Goal: Task Accomplishment & Management: Complete application form

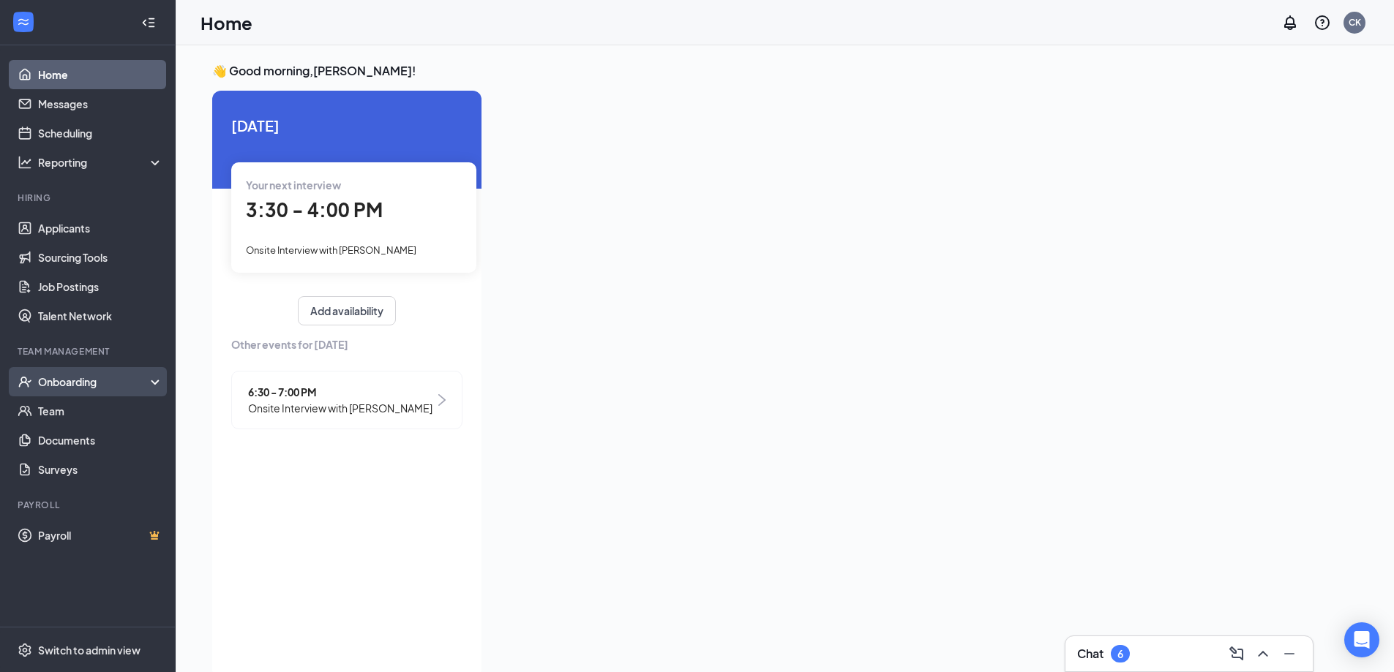
click at [77, 386] on div "Onboarding" at bounding box center [94, 382] width 113 height 15
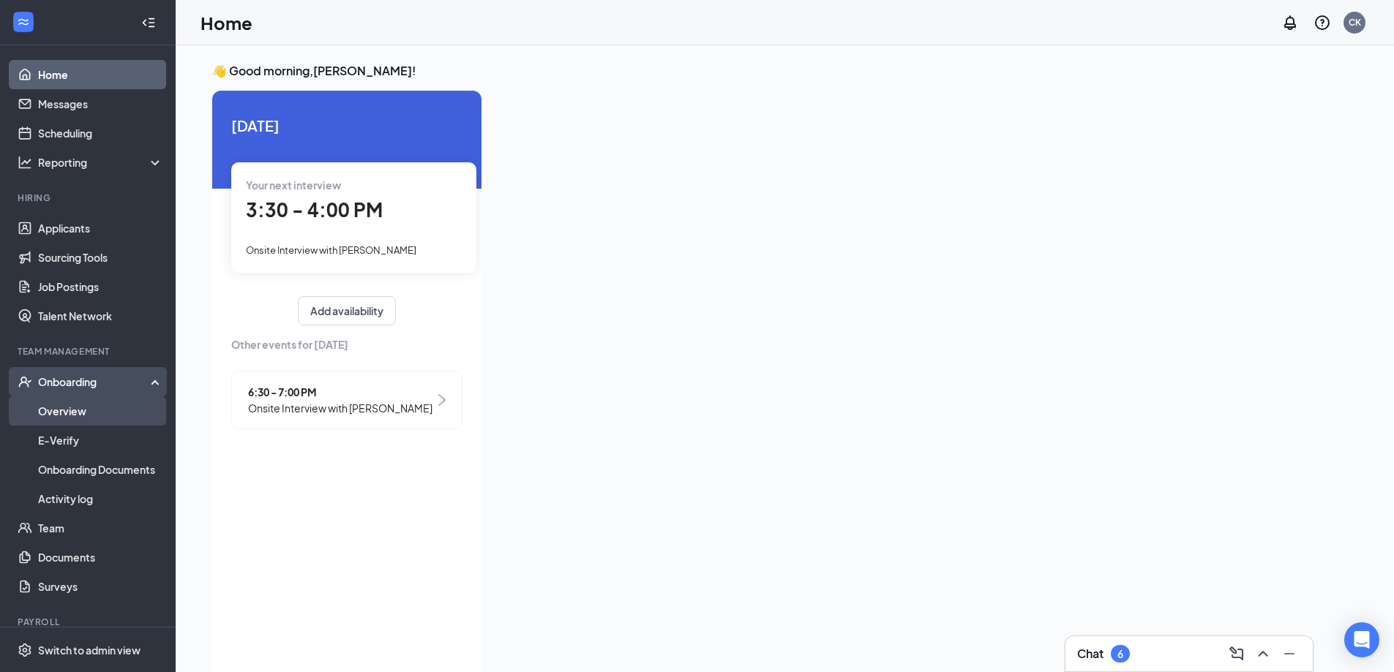
click at [81, 410] on link "Overview" at bounding box center [100, 410] width 125 height 29
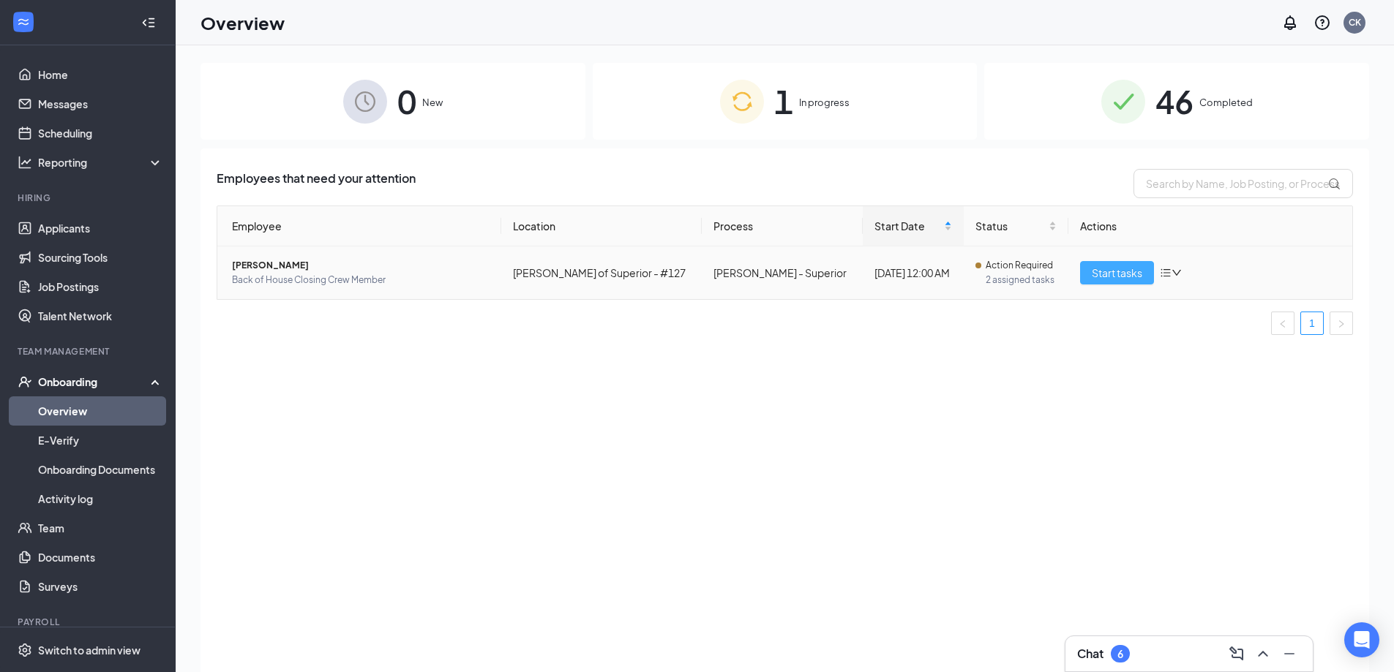
click at [1105, 271] on span "Start tasks" at bounding box center [1116, 273] width 50 height 16
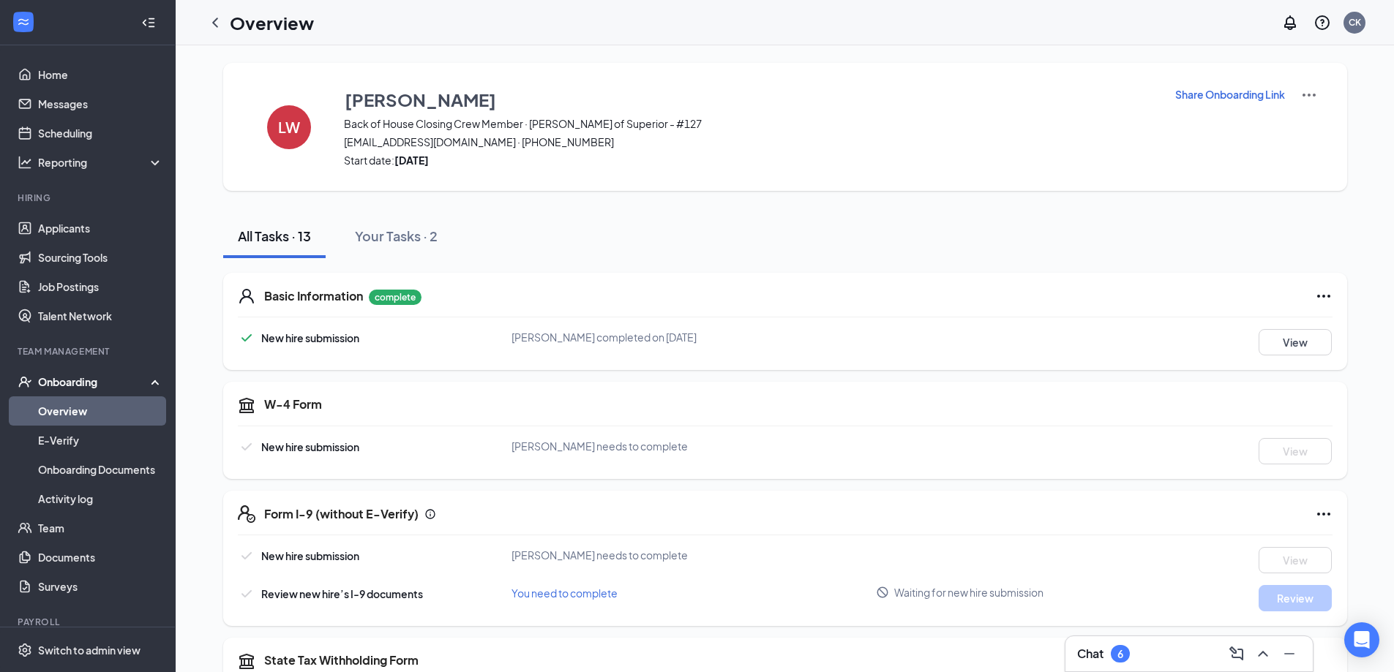
click at [1191, 91] on p "Share Onboarding Link" at bounding box center [1230, 94] width 110 height 15
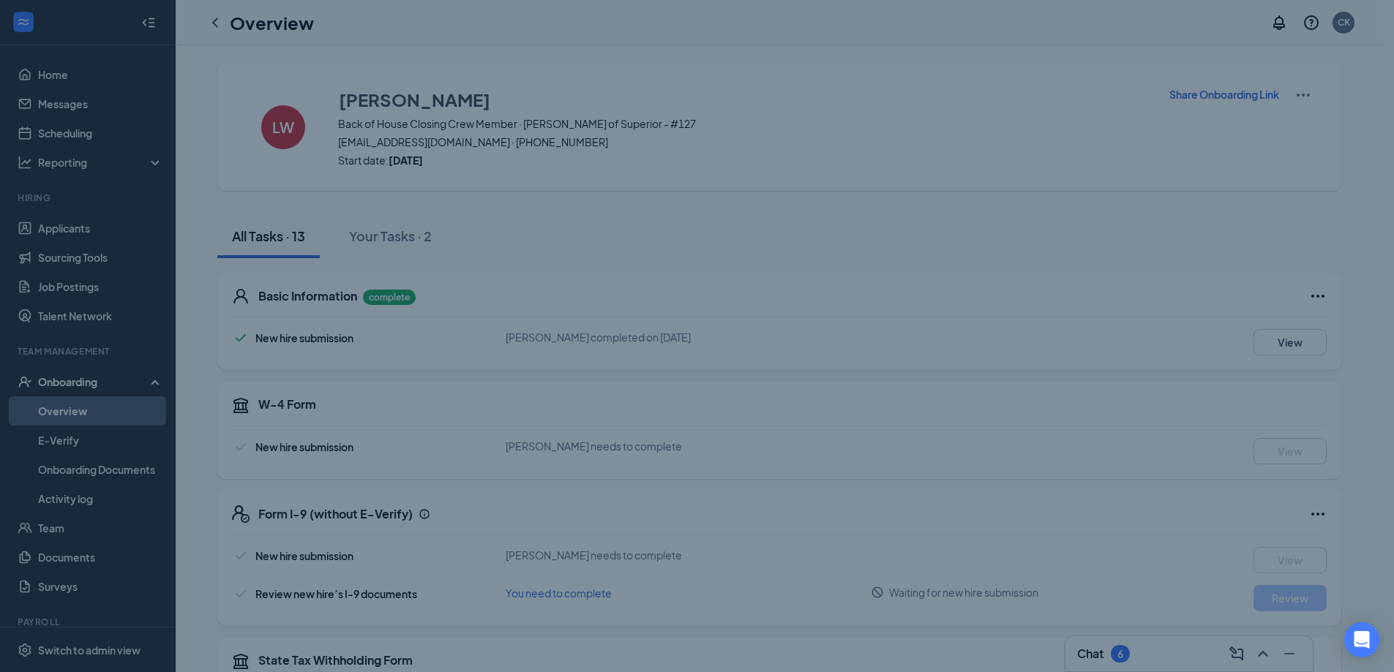
type textarea "Hi Lillyanna, This is a gentle reminder to complete your onboarding before your…"
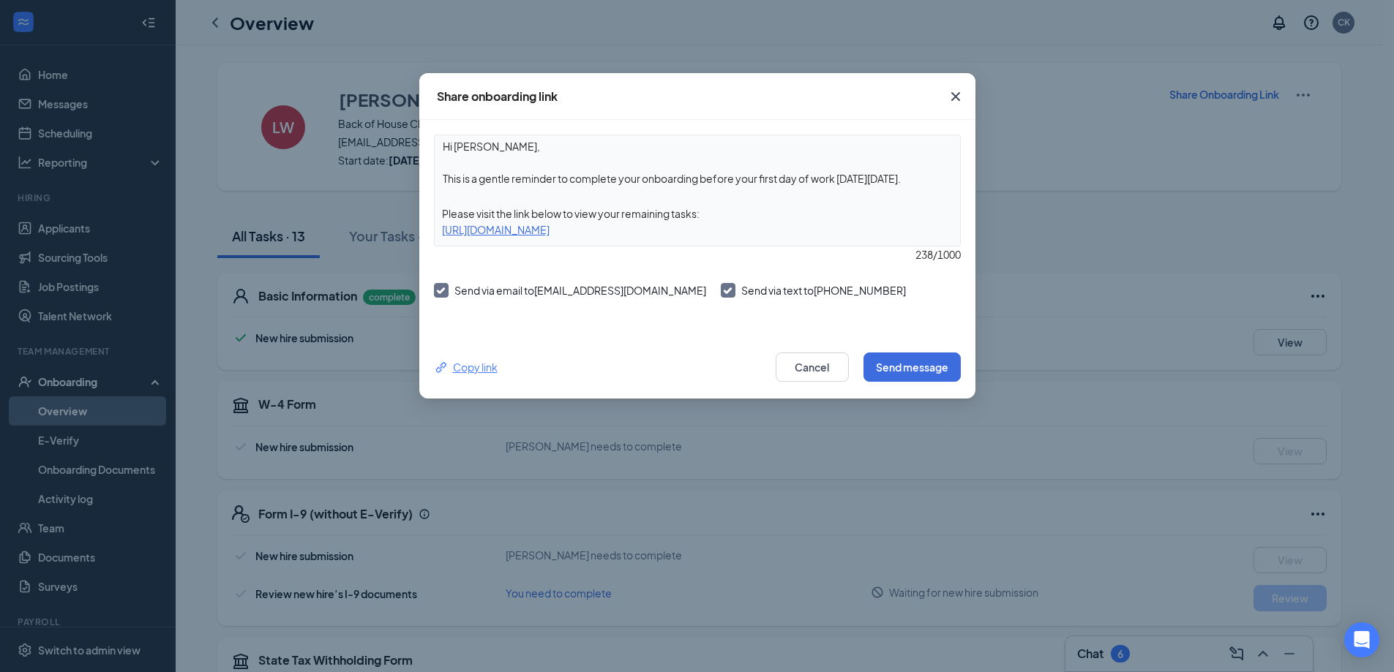
click at [456, 364] on div "Copy link" at bounding box center [466, 367] width 64 height 16
click at [808, 370] on button "Cancel" at bounding box center [811, 367] width 73 height 29
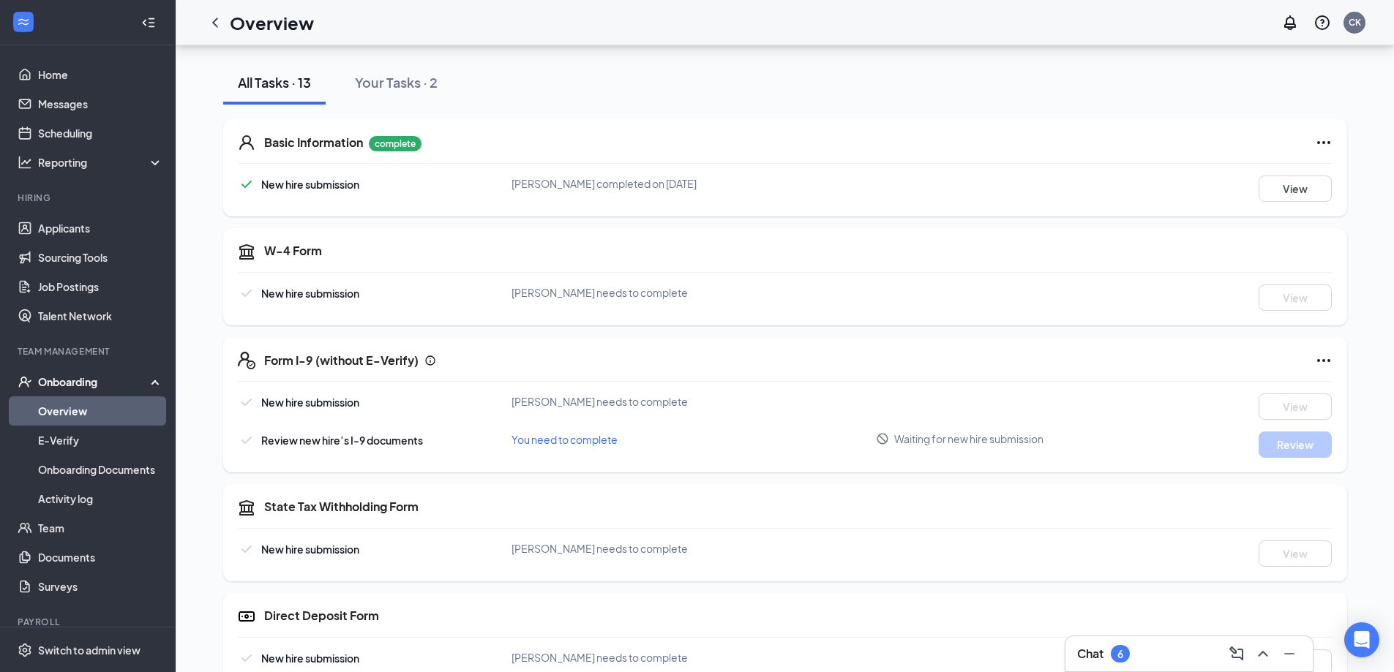
scroll to position [615, 0]
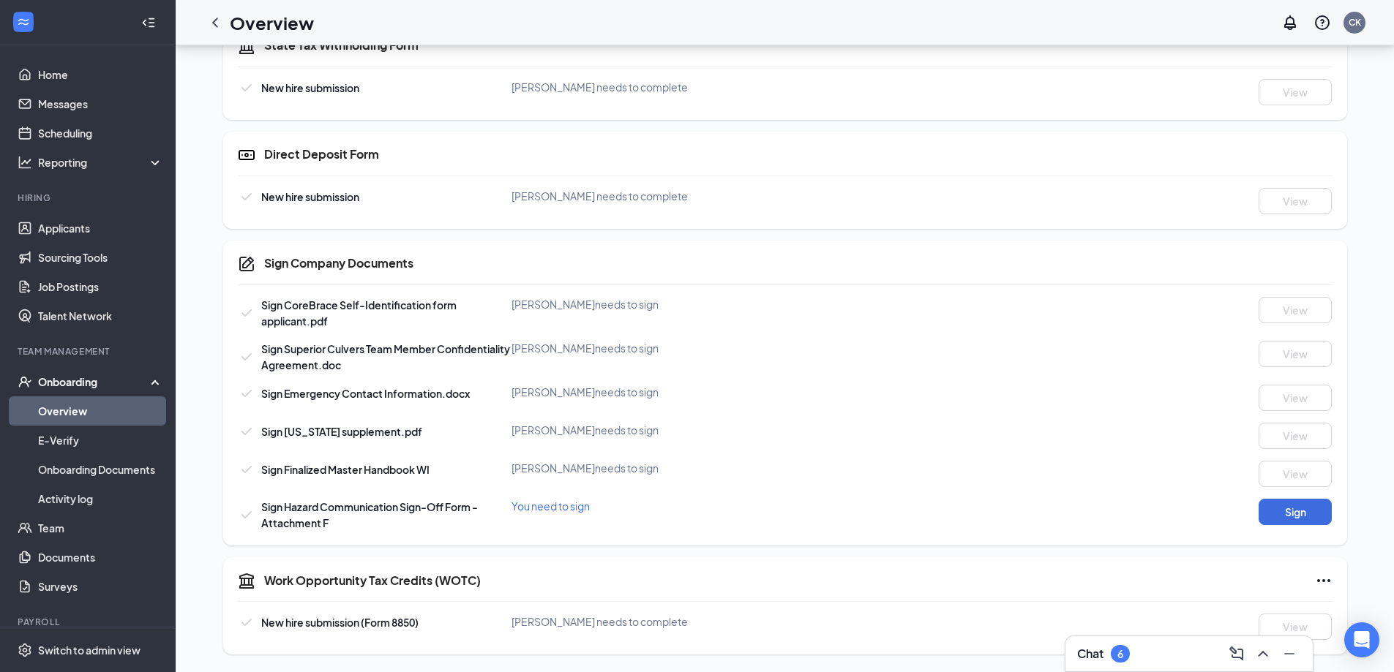
drag, startPoint x: 79, startPoint y: 384, endPoint x: 74, endPoint y: 407, distance: 23.2
click at [79, 389] on div "Onboarding" at bounding box center [94, 382] width 113 height 15
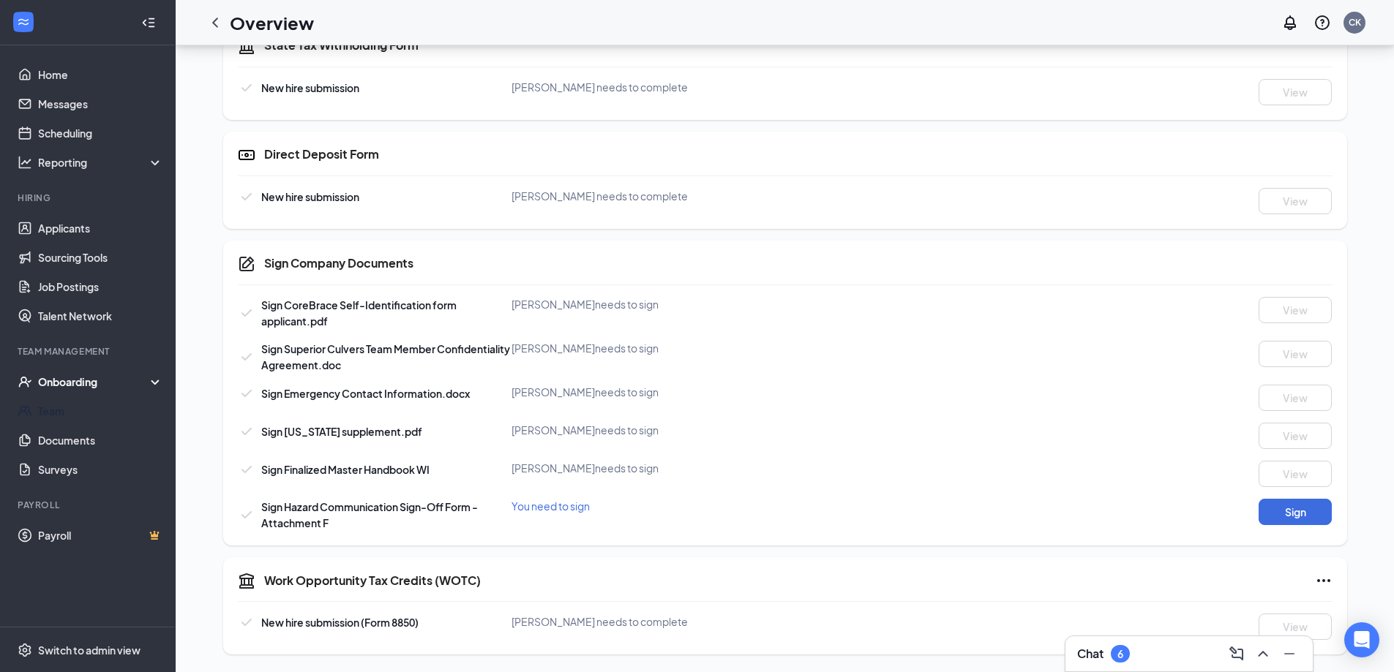
click at [74, 413] on link "Team" at bounding box center [100, 410] width 125 height 29
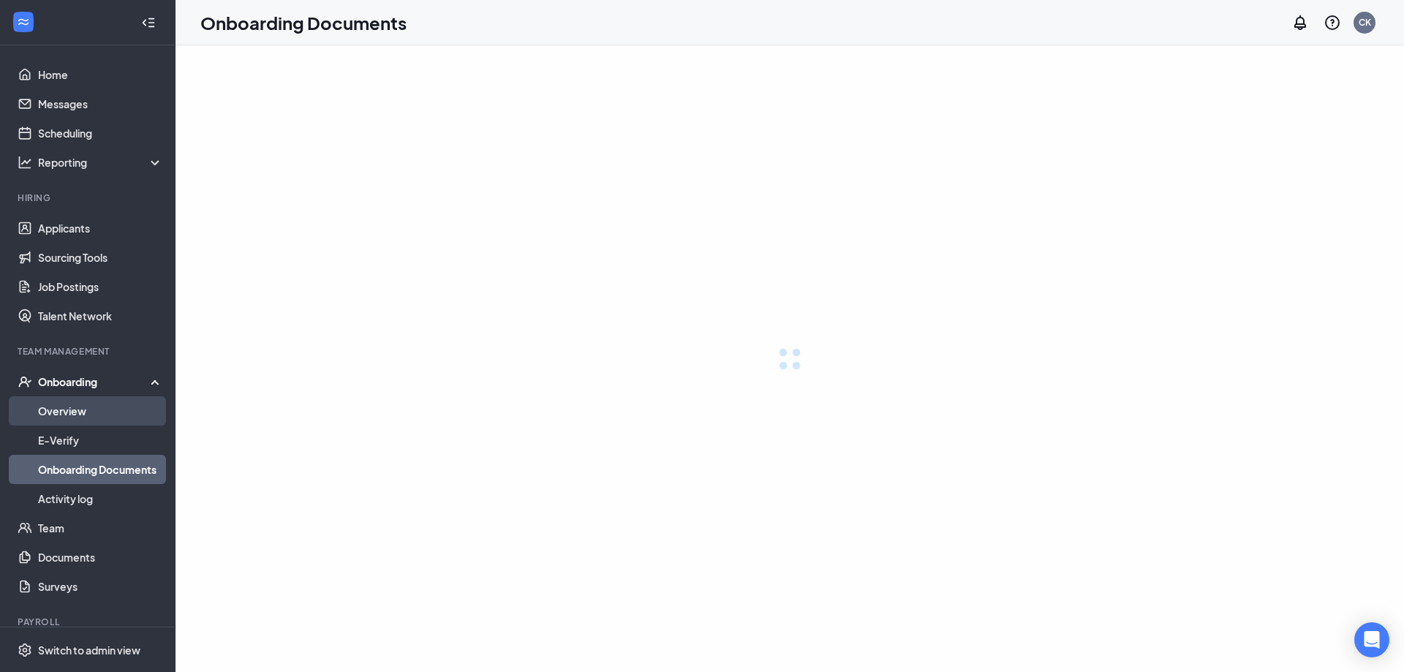
click at [70, 409] on link "Overview" at bounding box center [100, 410] width 125 height 29
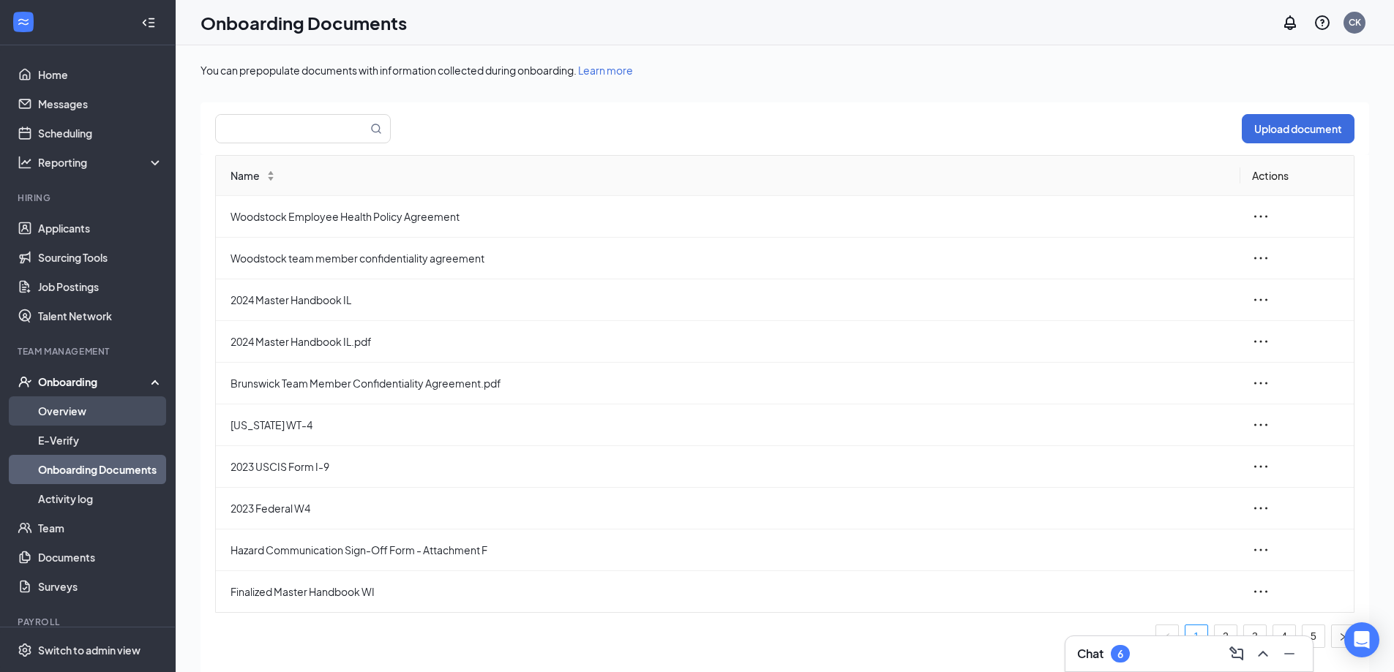
click at [87, 410] on link "Overview" at bounding box center [100, 410] width 125 height 29
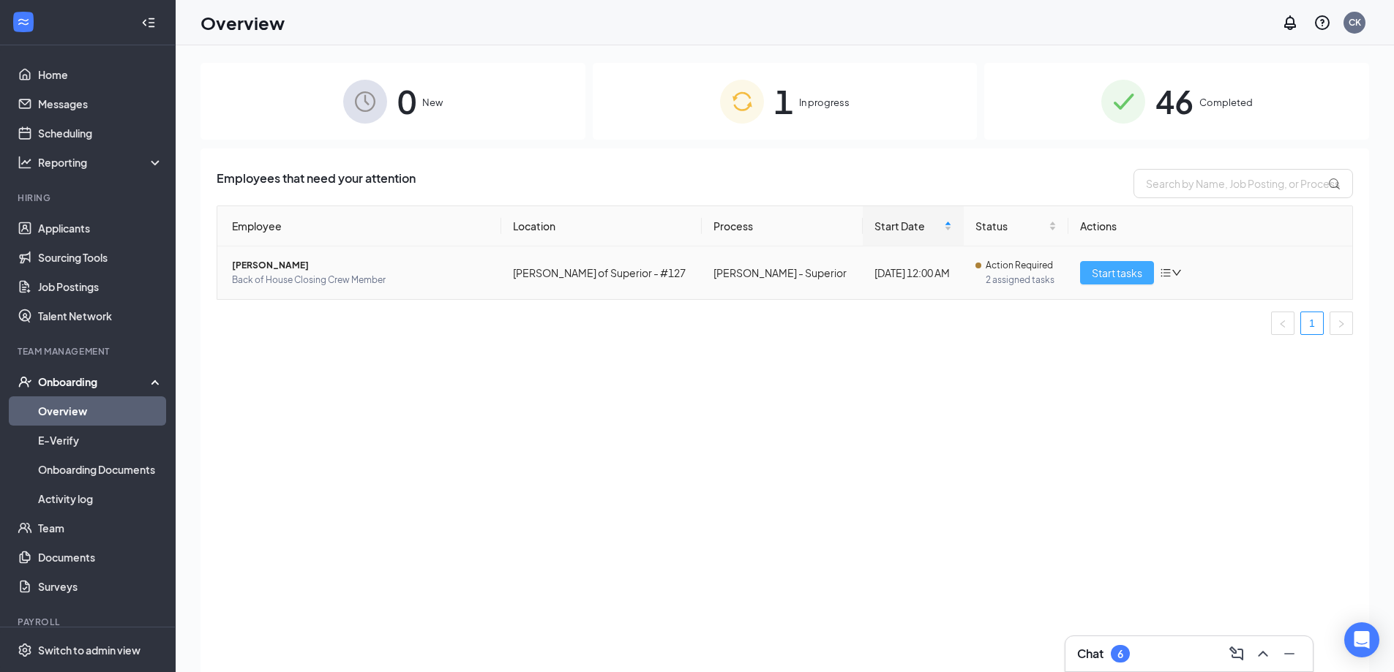
click at [1110, 270] on span "Start tasks" at bounding box center [1116, 273] width 50 height 16
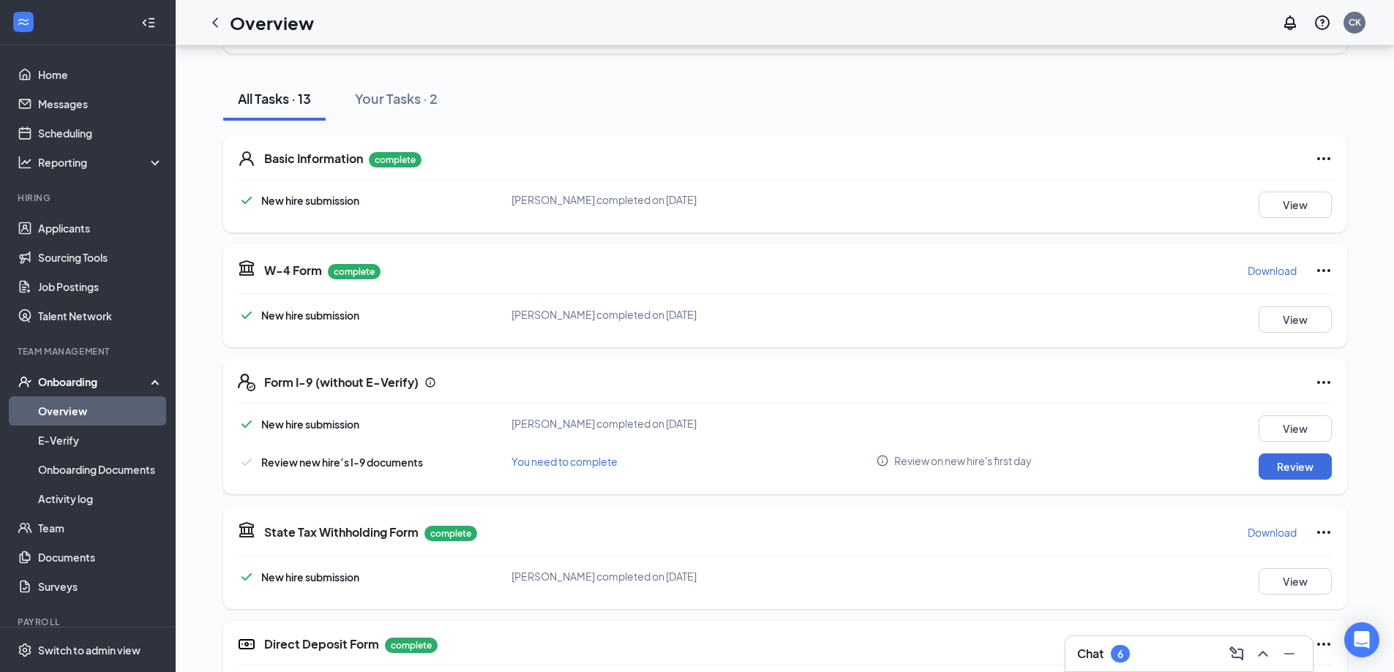
scroll to position [146, 0]
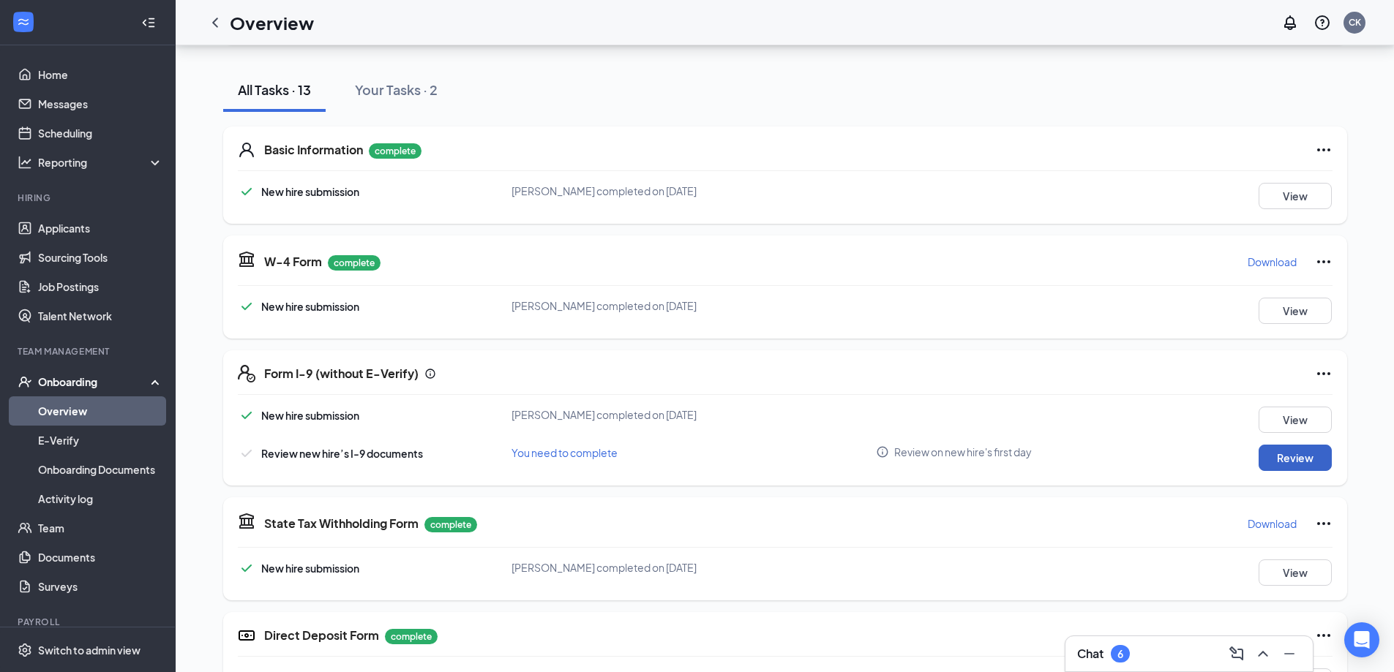
click at [1301, 456] on button "Review" at bounding box center [1294, 458] width 73 height 26
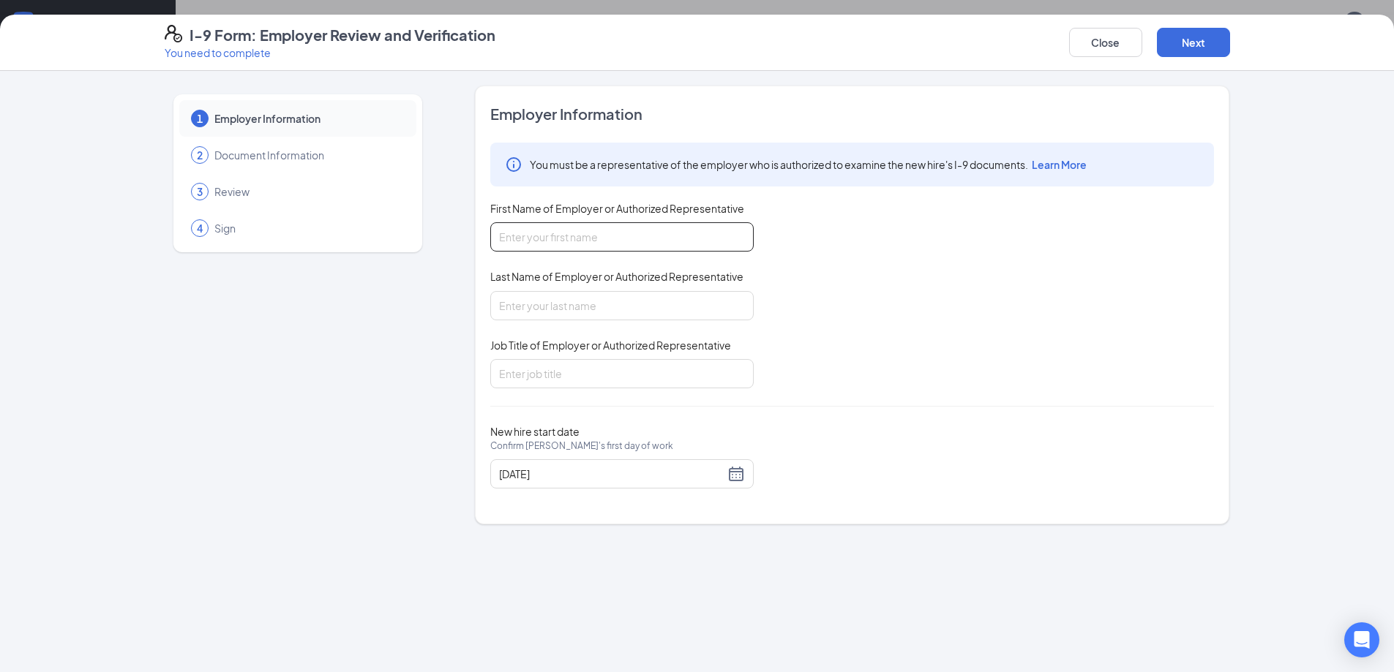
click at [661, 245] on input "First Name of Employer or Authorized Representative" at bounding box center [621, 236] width 263 height 29
type input "[PERSON_NAME]"
click at [603, 296] on input "Last Name of Employer or Authorized Representative" at bounding box center [621, 305] width 263 height 29
type input "Kasapidis"
type input "AGM"
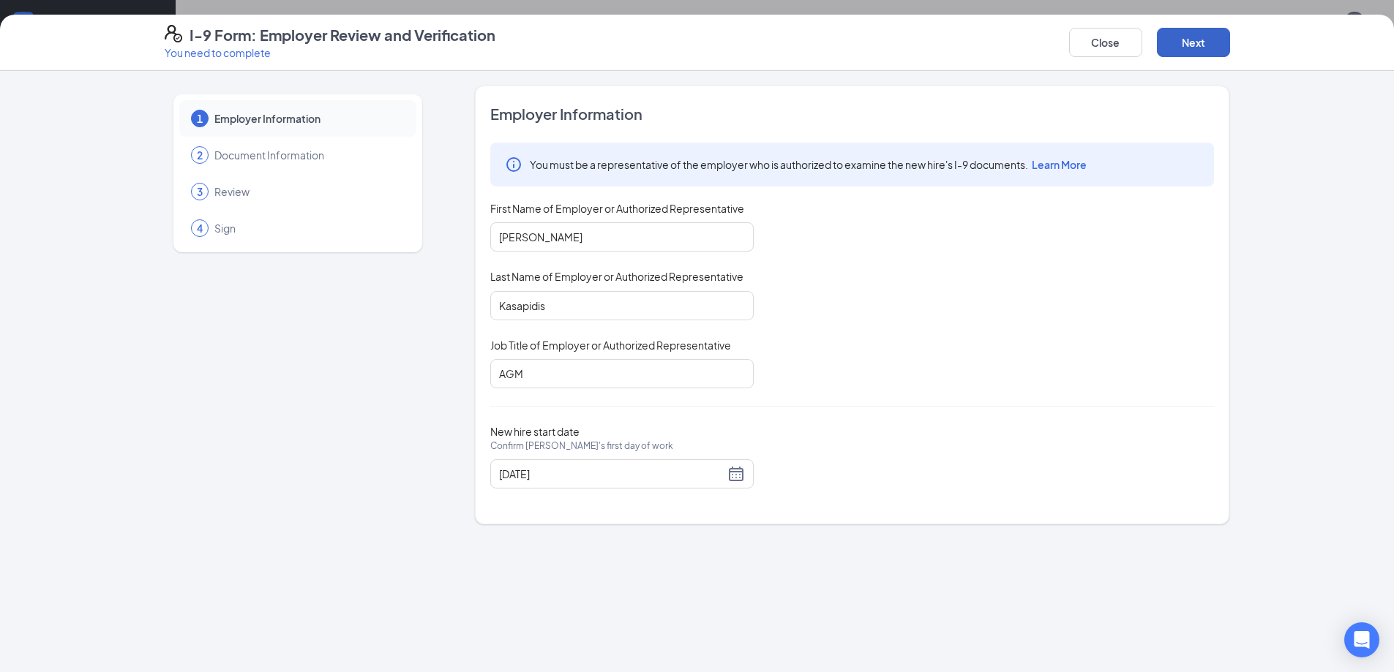
click at [1170, 37] on button "Next" at bounding box center [1193, 42] width 73 height 29
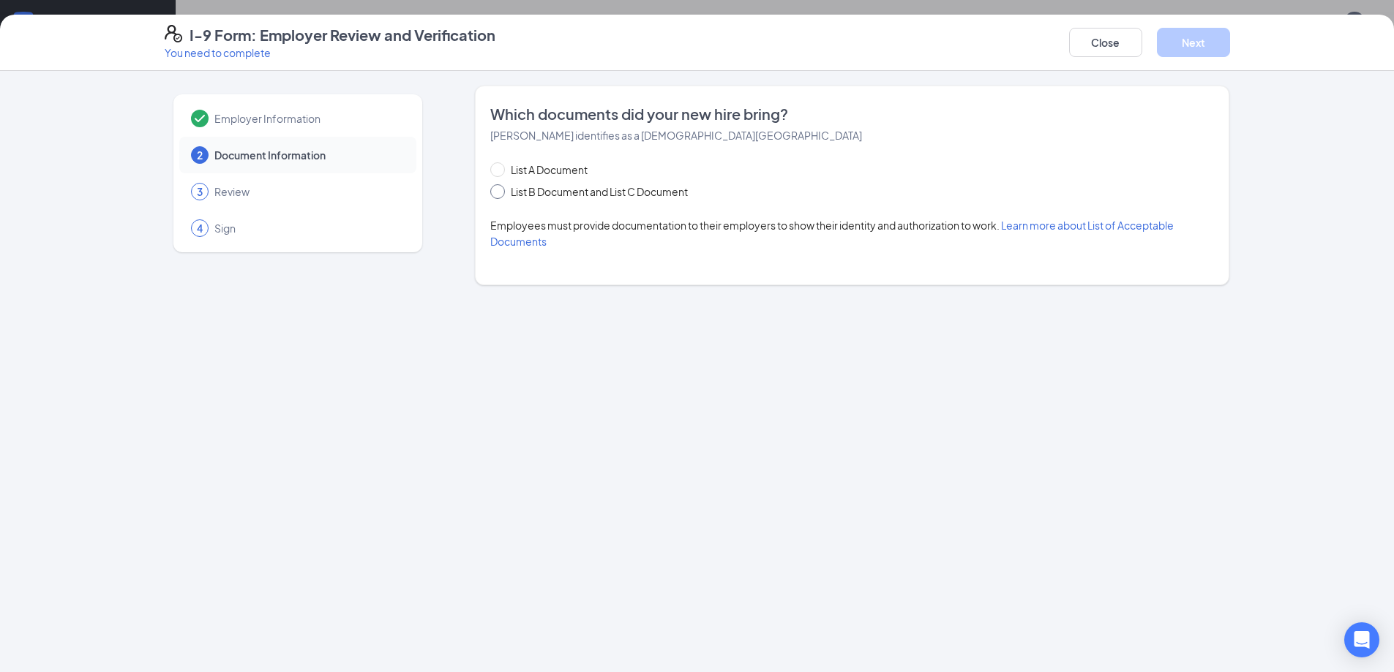
click at [496, 189] on input "List B Document and List C Document" at bounding box center [495, 189] width 10 height 10
radio input "true"
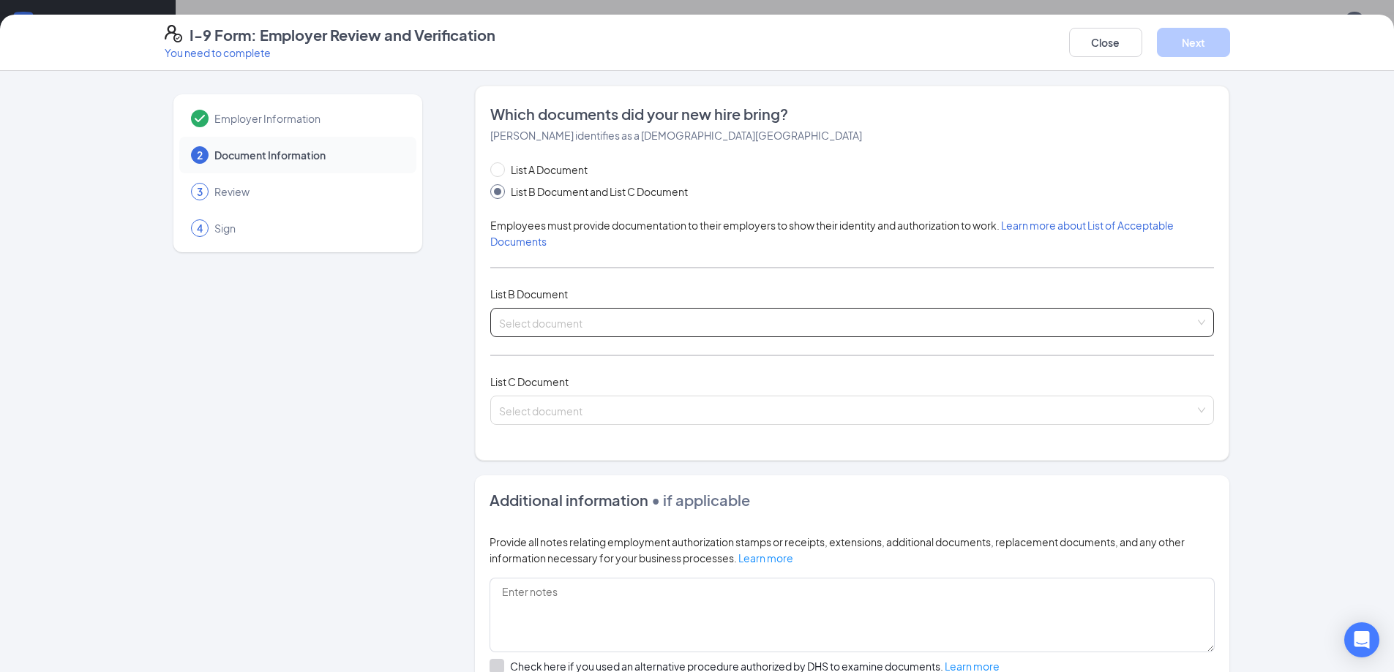
click at [938, 322] on input "search" at bounding box center [847, 320] width 696 height 22
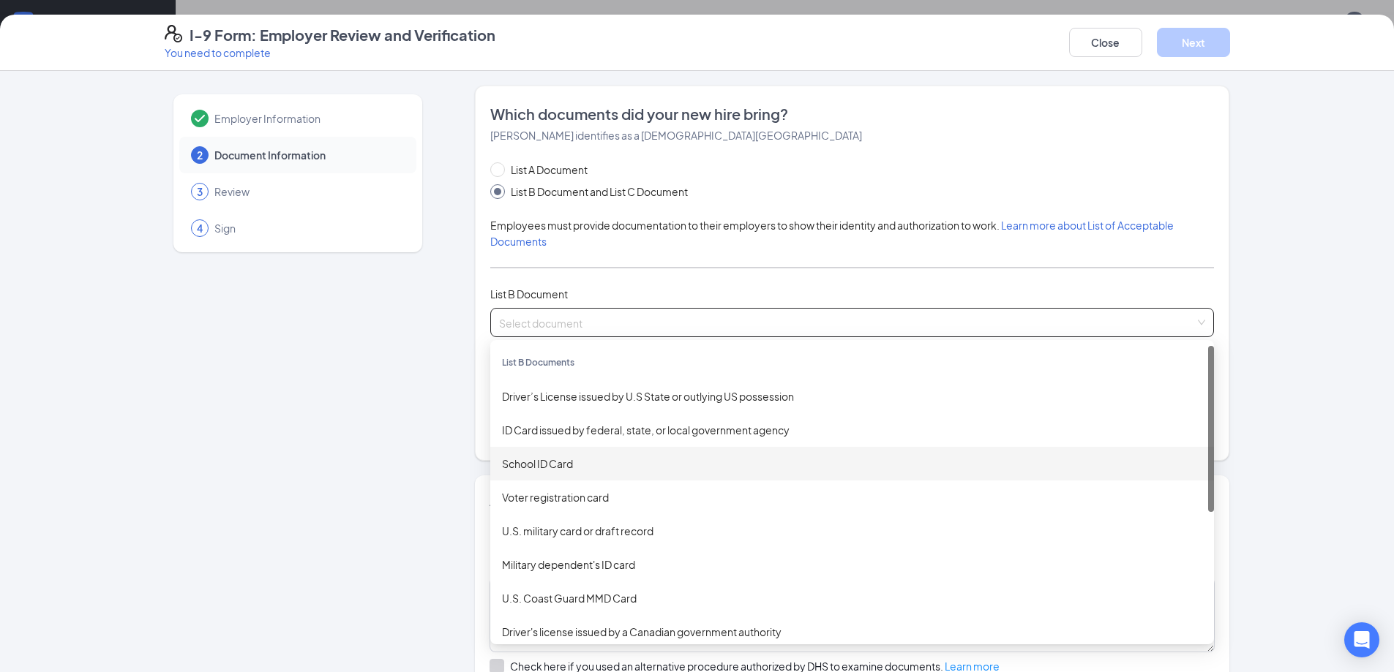
click at [614, 464] on div "School ID Card" at bounding box center [852, 464] width 700 height 16
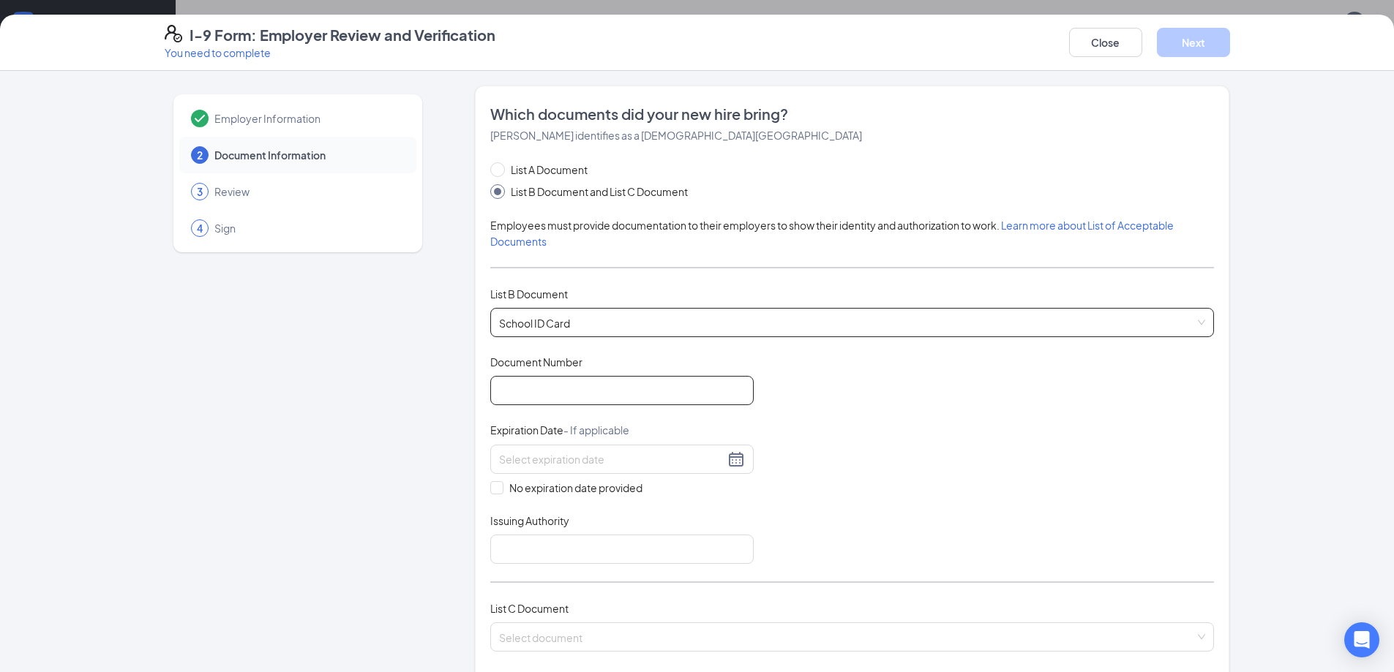
click at [642, 384] on input "Document Number" at bounding box center [621, 390] width 263 height 29
type input "[DATE]-[DATE]"
click at [579, 464] on input at bounding box center [611, 459] width 225 height 16
click at [726, 447] on div at bounding box center [621, 459] width 263 height 29
click at [770, 425] on div "Document Title School ID Card Document Number [DATE]-[DATE] Expiration Date - I…" at bounding box center [851, 459] width 723 height 209
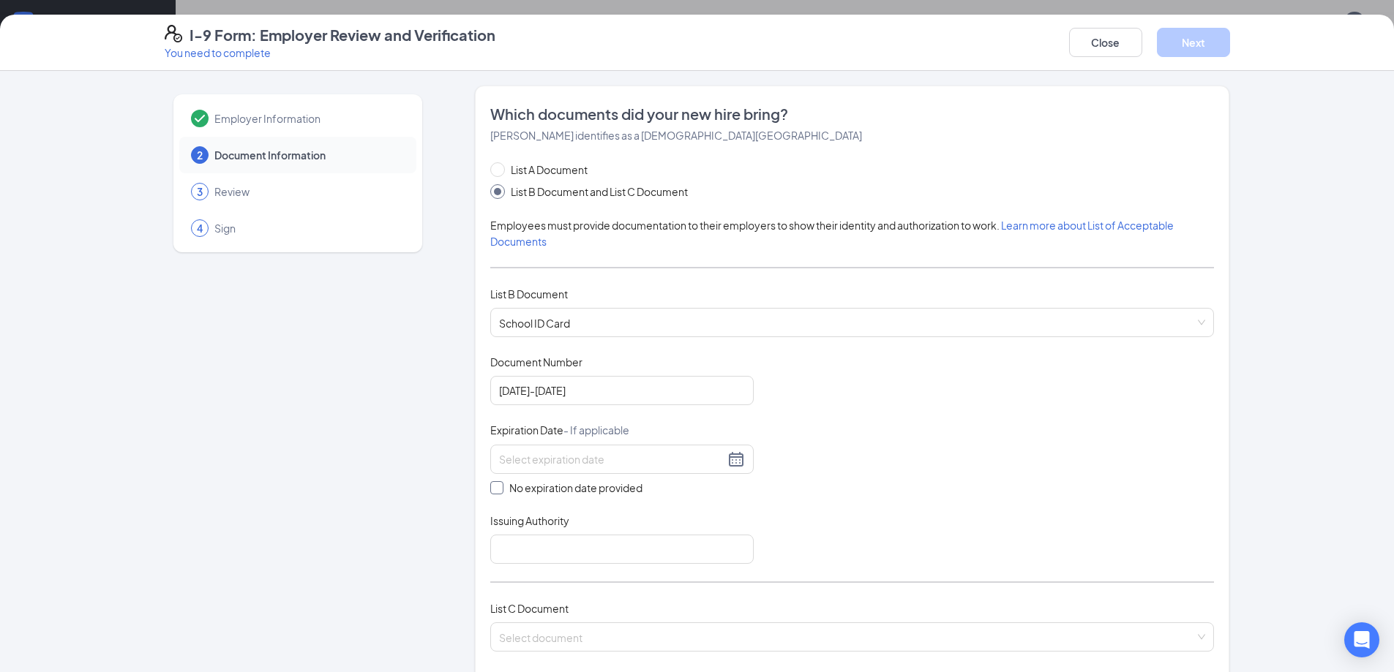
click at [493, 487] on input "No expiration date provided" at bounding box center [495, 486] width 10 height 10
checkbox input "true"
click at [535, 552] on input "Issuing Authority" at bounding box center [621, 552] width 263 height 29
click at [579, 554] on input "Issuing Authority" at bounding box center [621, 552] width 263 height 29
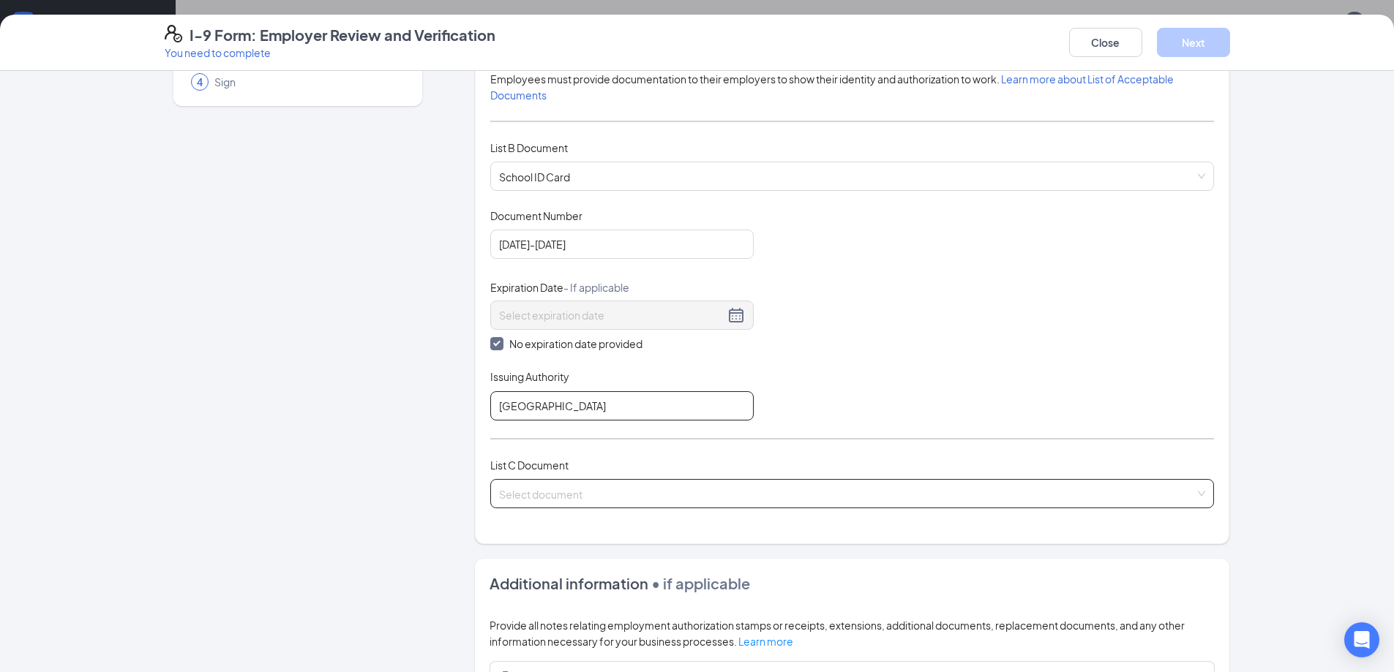
type input "[GEOGRAPHIC_DATA]"
click at [1148, 500] on input "search" at bounding box center [847, 491] width 696 height 22
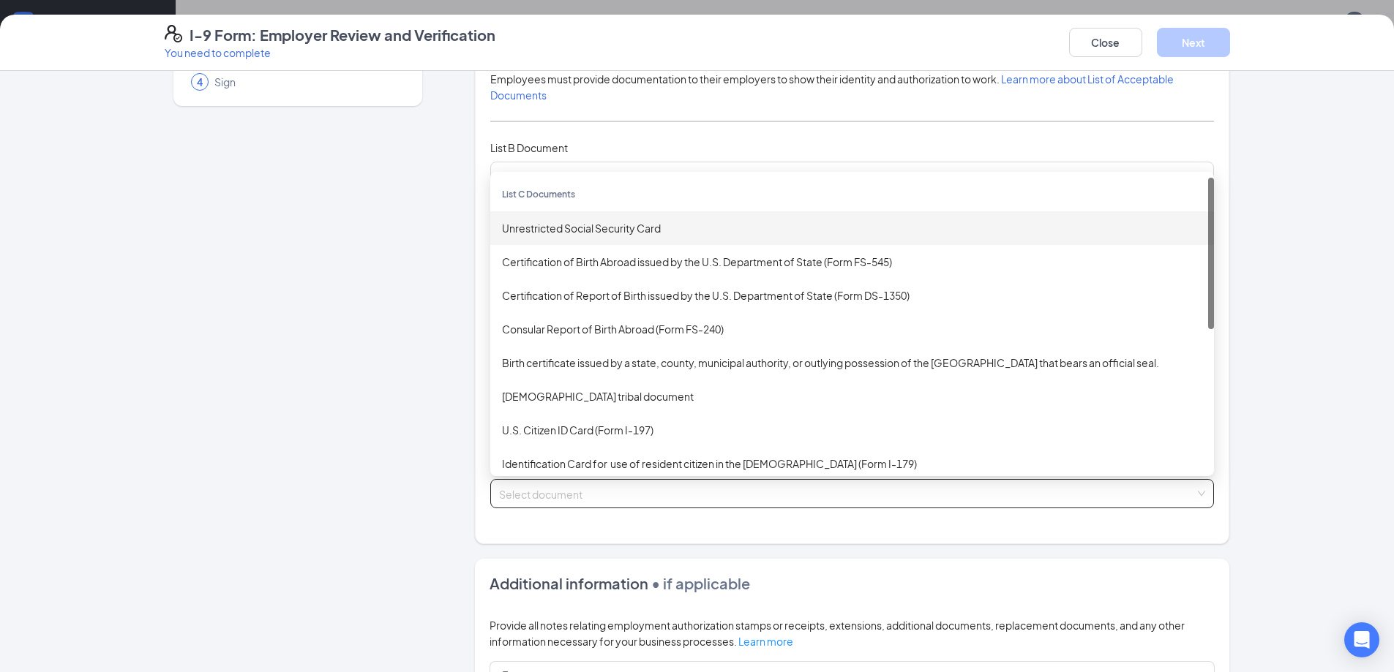
click at [582, 233] on div "Unrestricted Social Security Card" at bounding box center [852, 228] width 700 height 16
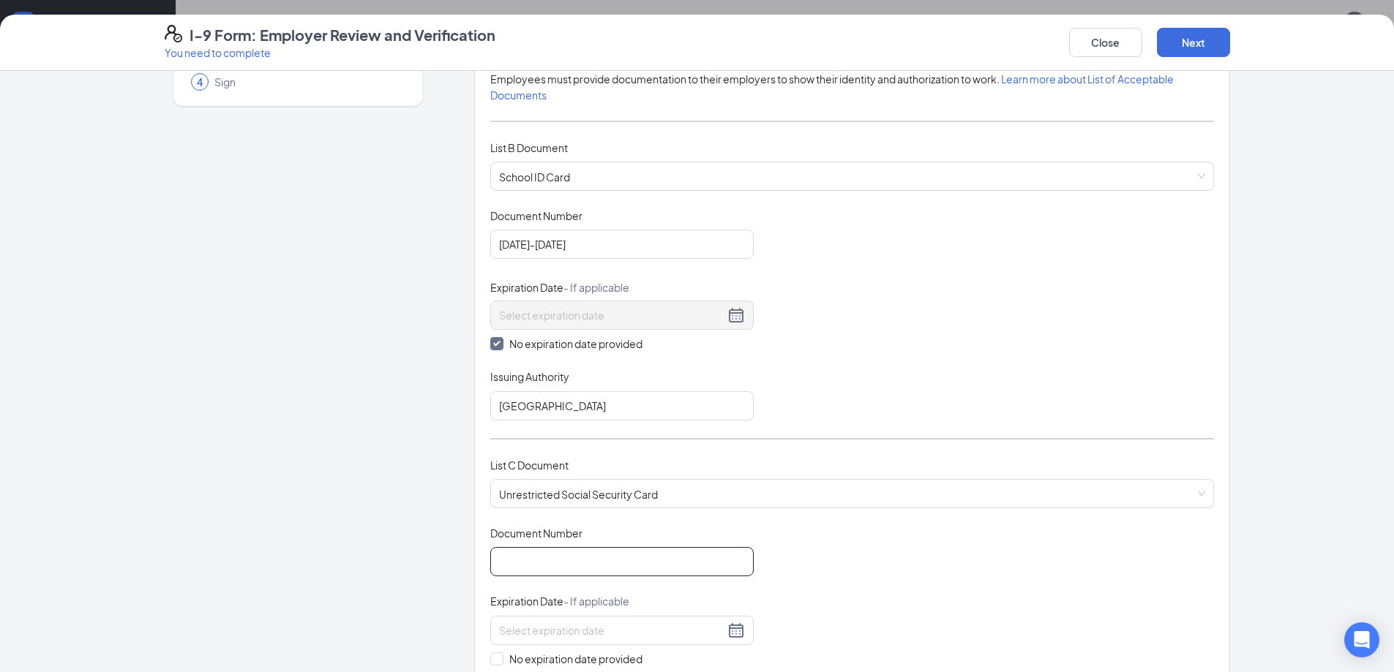
click at [544, 560] on input "Document Number" at bounding box center [621, 561] width 263 height 29
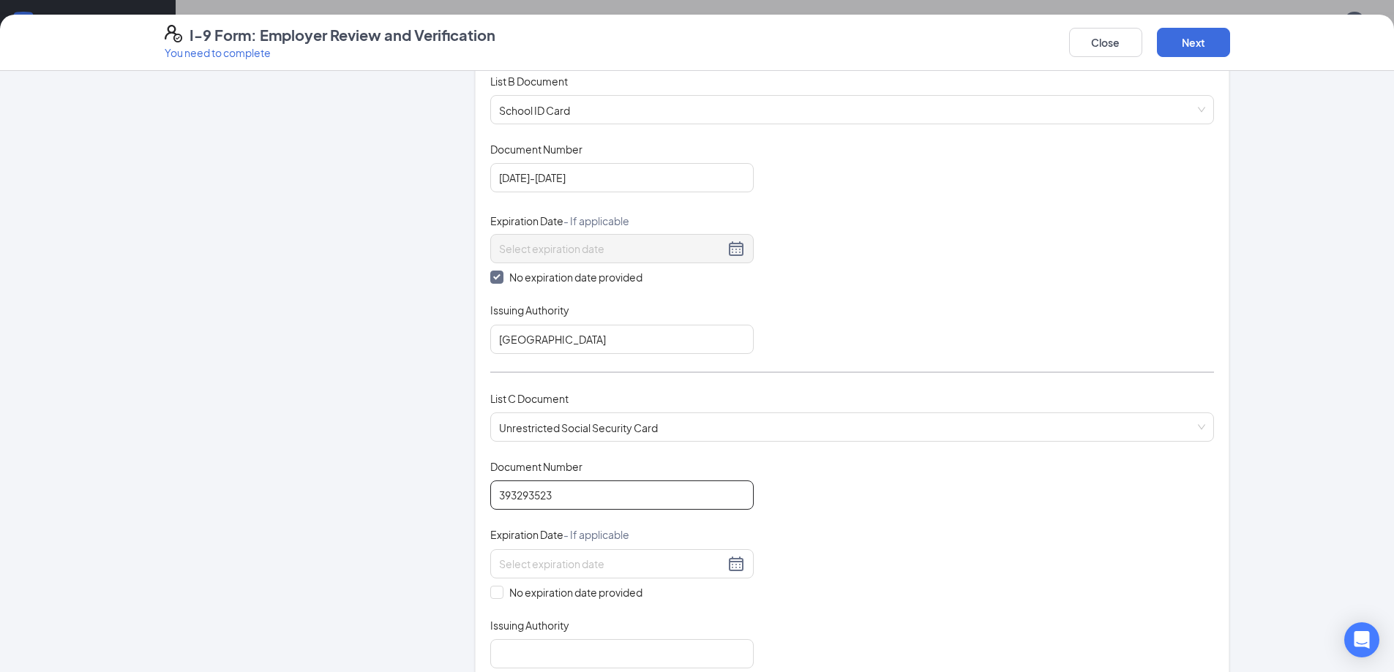
scroll to position [293, 0]
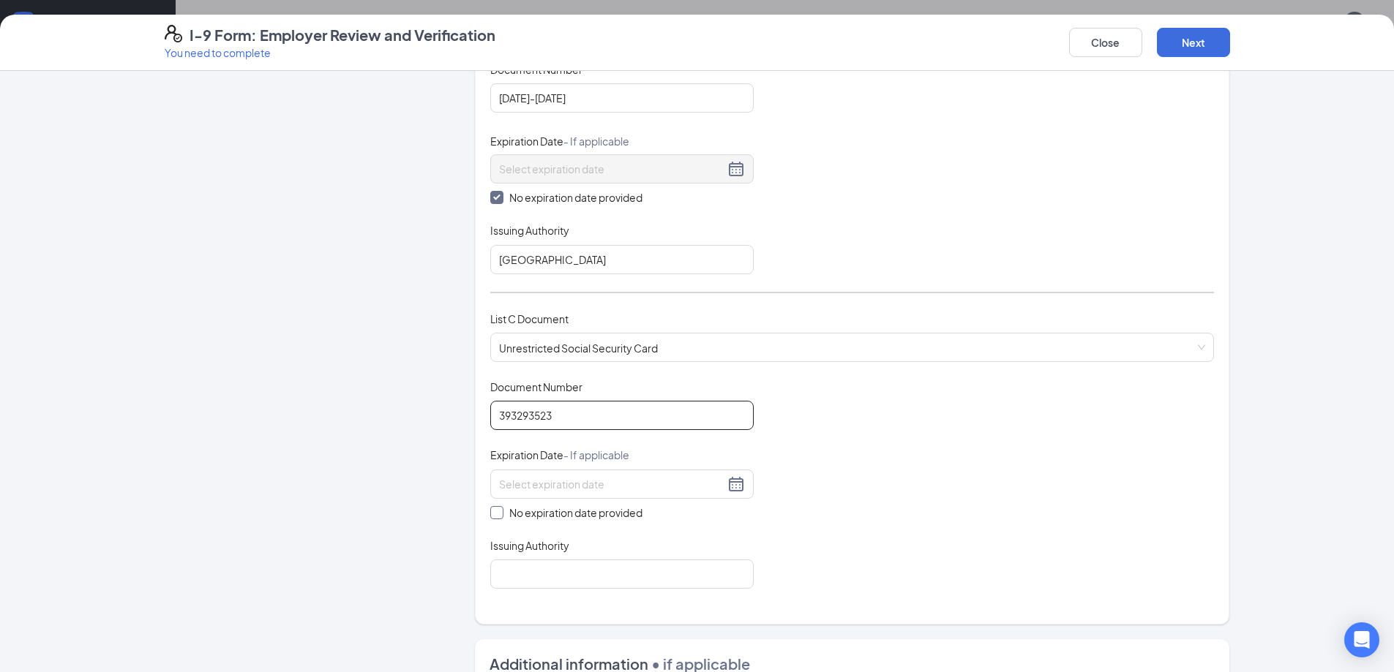
type input "393293523"
click at [493, 516] on span at bounding box center [496, 512] width 13 height 13
click at [493, 516] on input "No expiration date provided" at bounding box center [495, 511] width 10 height 10
checkbox input "true"
click at [519, 568] on input "Issuing Authority" at bounding box center [621, 577] width 263 height 29
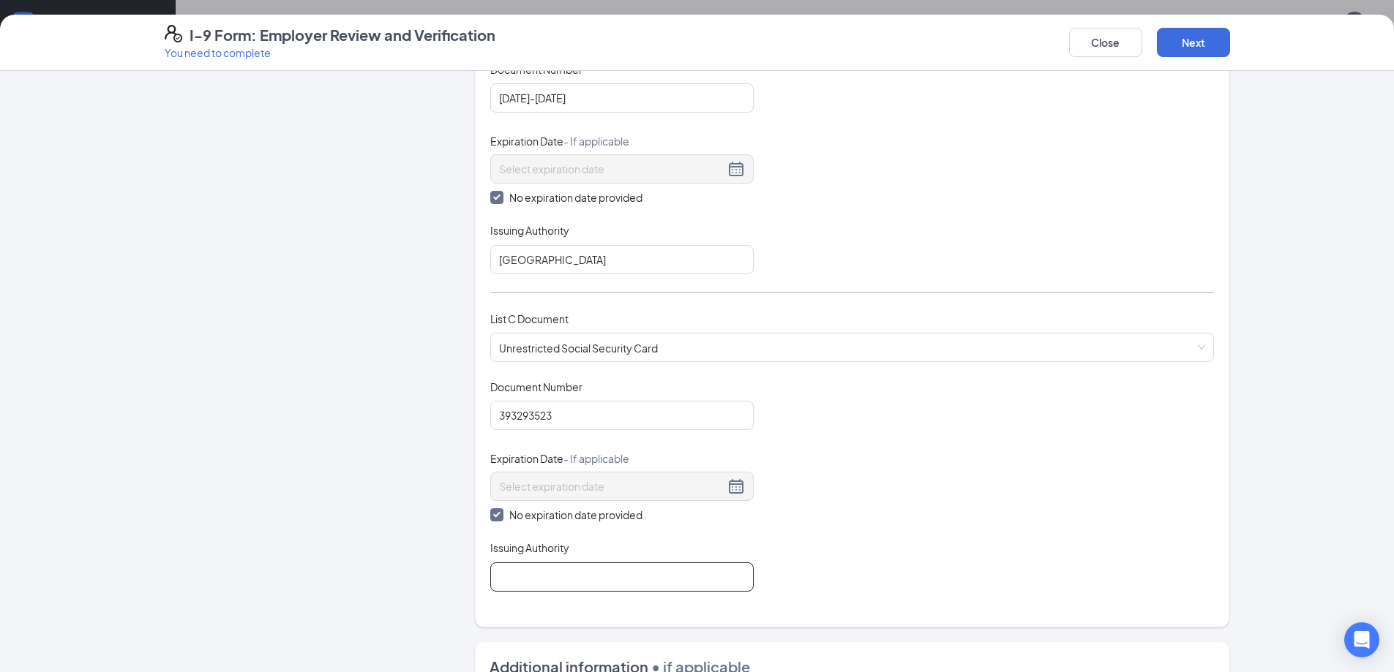
type input "social security admin"
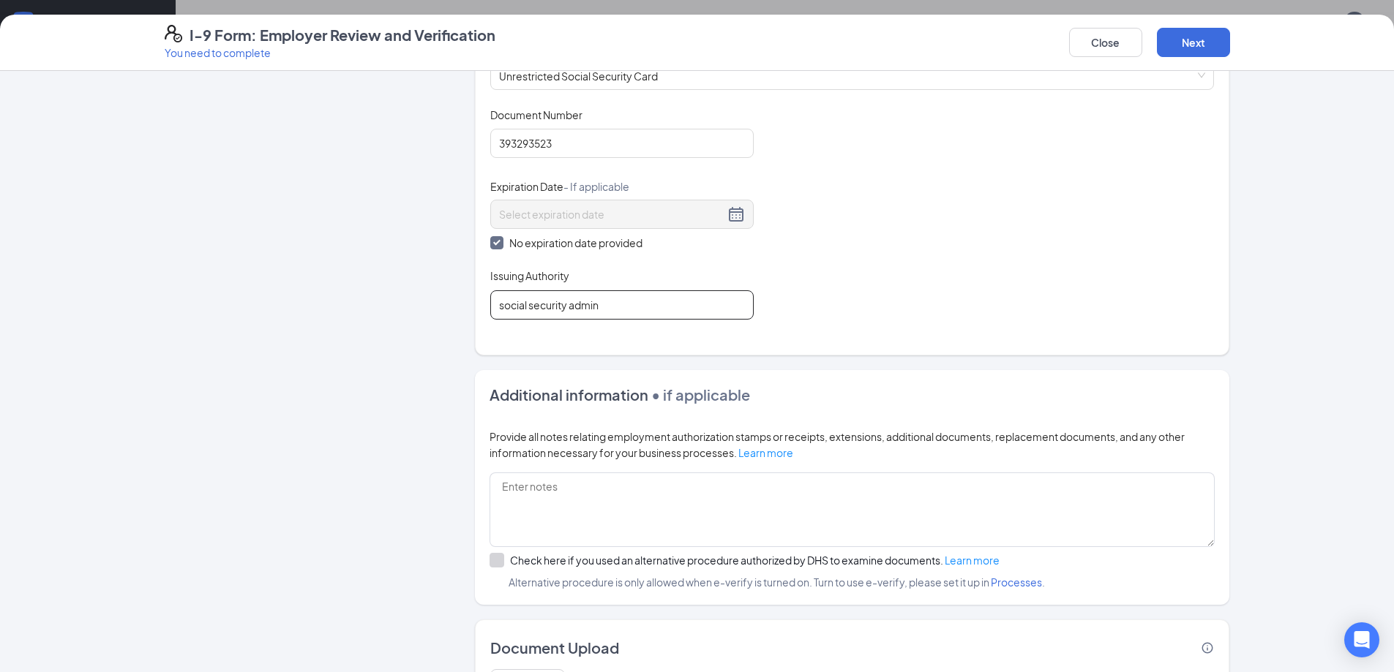
scroll to position [212, 0]
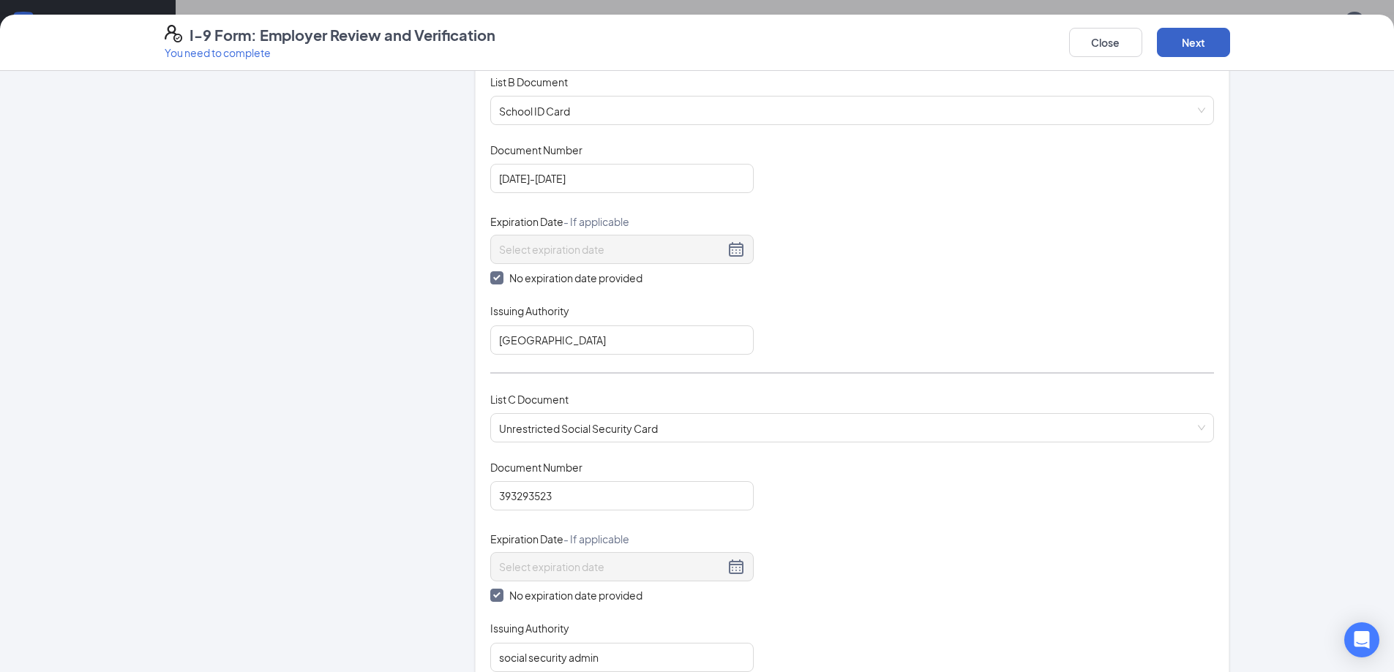
click at [1198, 44] on button "Next" at bounding box center [1193, 42] width 73 height 29
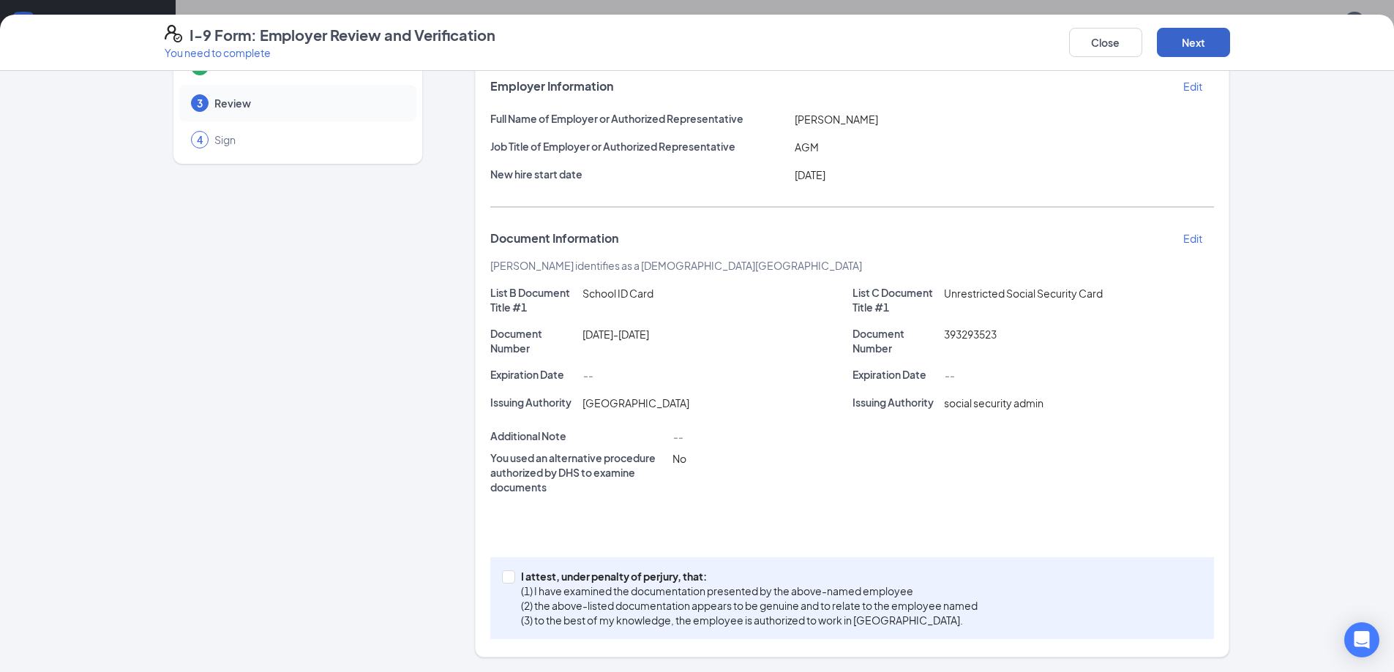
scroll to position [89, 0]
click at [506, 576] on input "I attest, under penalty of [PERSON_NAME], that: (1) I have examined the documen…" at bounding box center [507, 576] width 10 height 10
checkbox input "true"
click at [1192, 32] on button "Next" at bounding box center [1193, 42] width 73 height 29
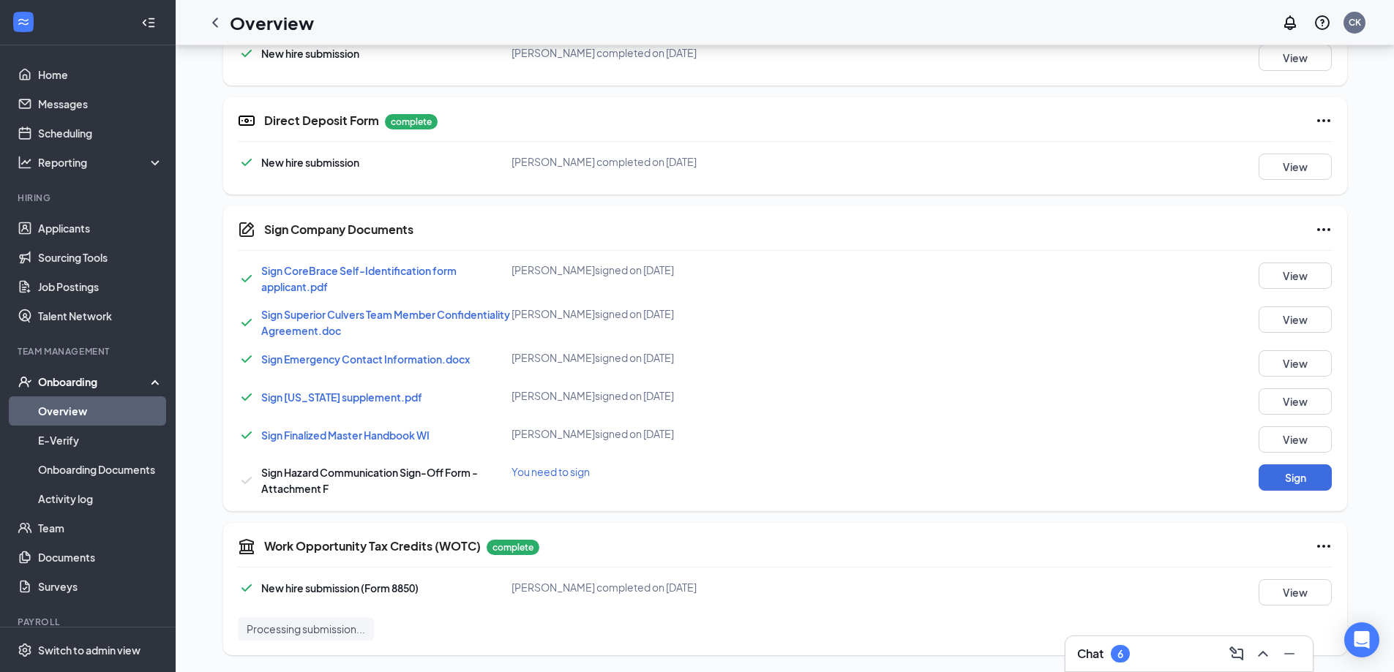
scroll to position [662, 0]
click at [1309, 475] on button "Sign" at bounding box center [1294, 477] width 73 height 26
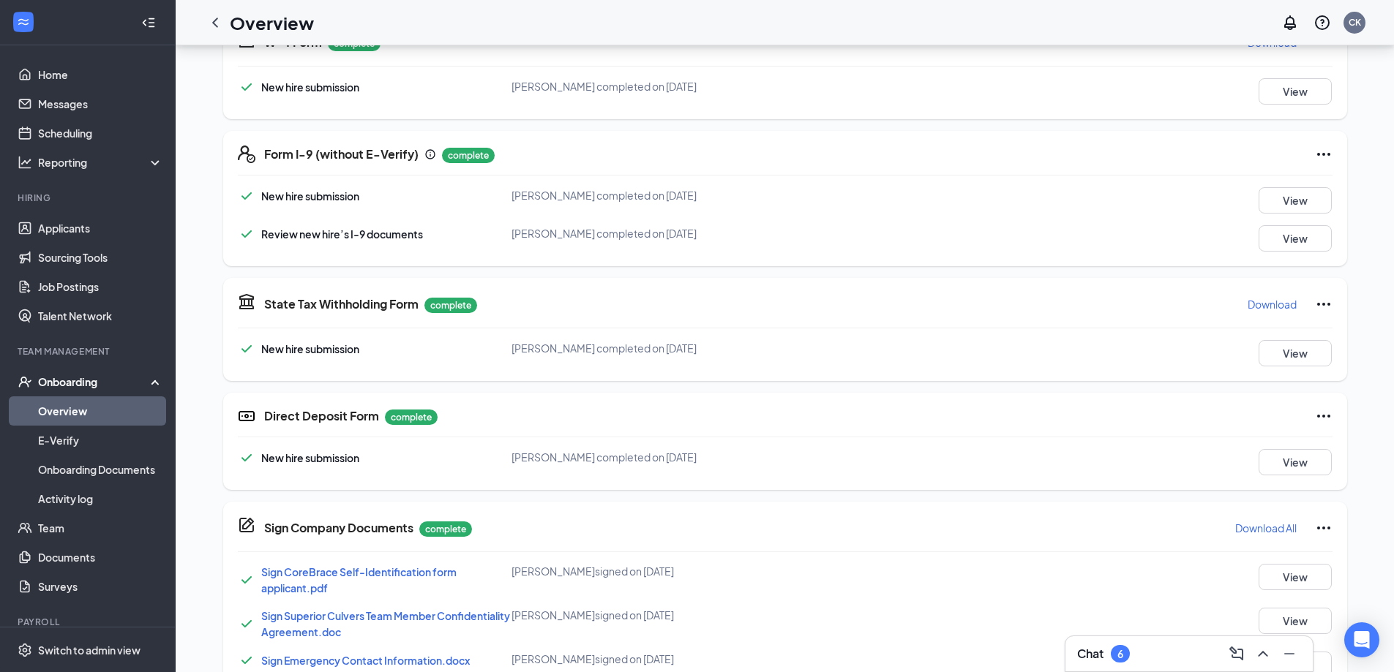
scroll to position [668, 0]
